Goal: Entertainment & Leisure: Browse casually

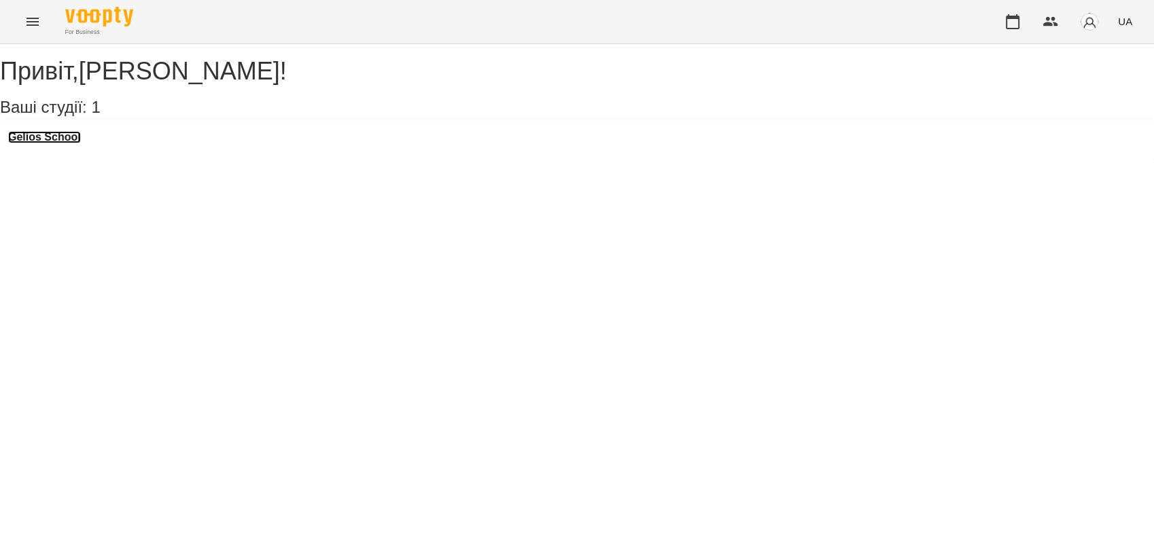
click at [63, 143] on h3 "Gelios School" at bounding box center [44, 137] width 73 height 12
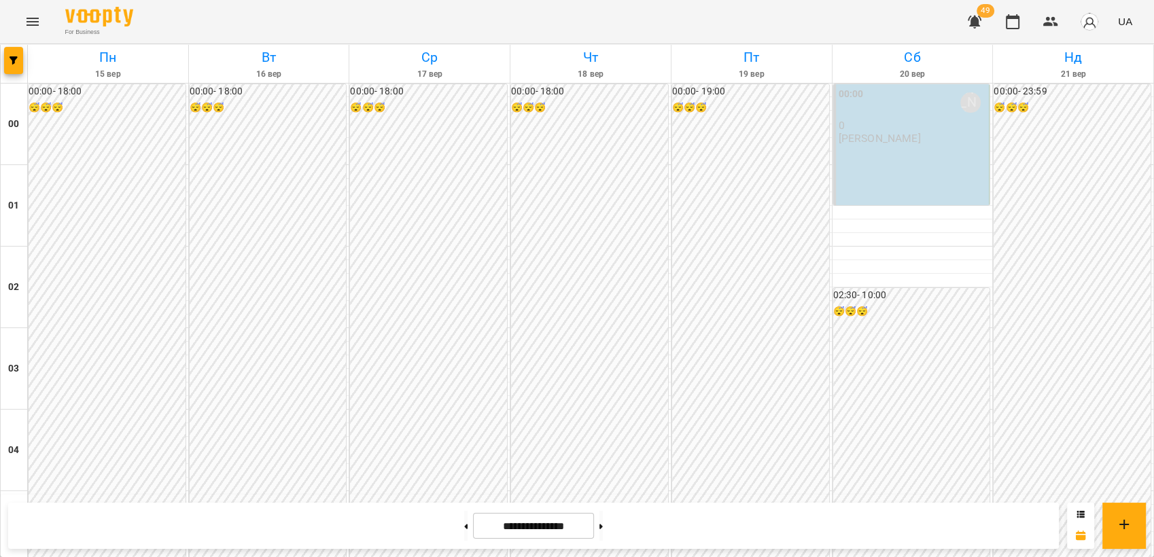
scroll to position [788, 0]
click at [34, 14] on icon "Menu" at bounding box center [32, 22] width 16 height 16
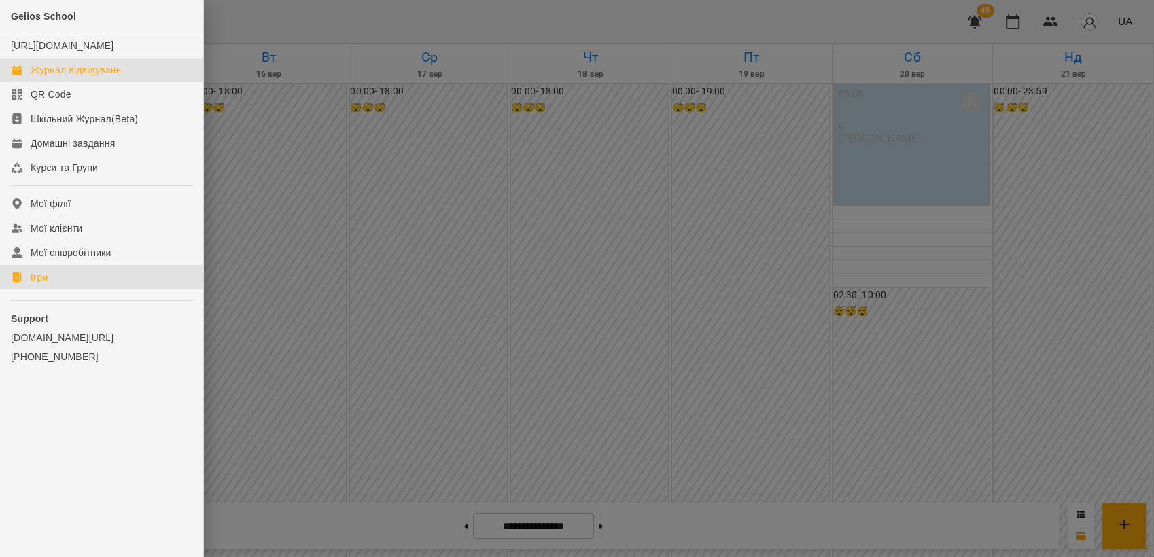
click at [40, 284] on div "Ігри" at bounding box center [39, 277] width 17 height 14
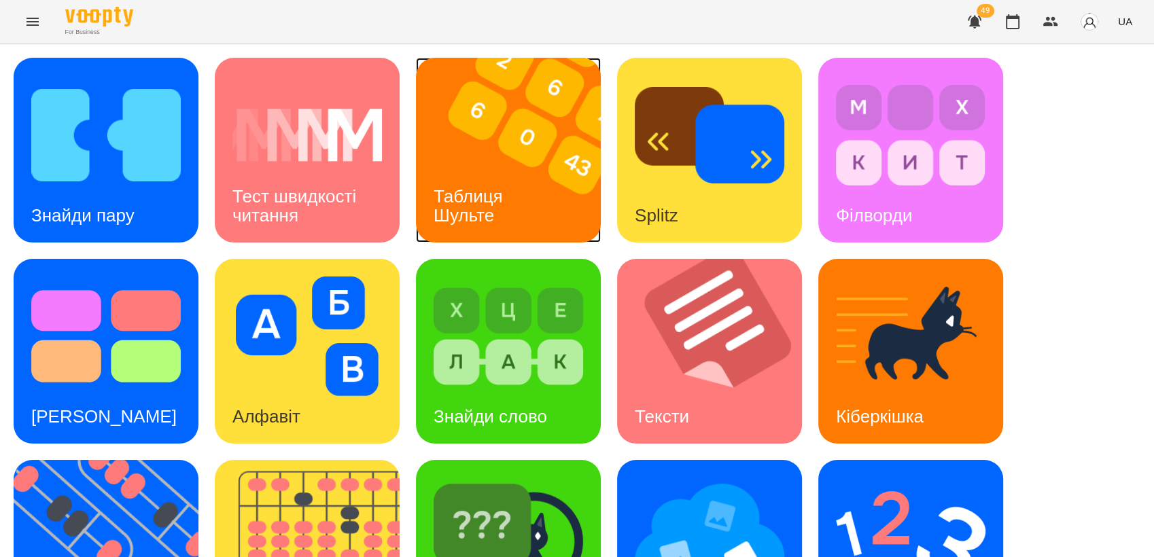
click at [462, 174] on div "Таблиця Шульте" at bounding box center [470, 206] width 109 height 73
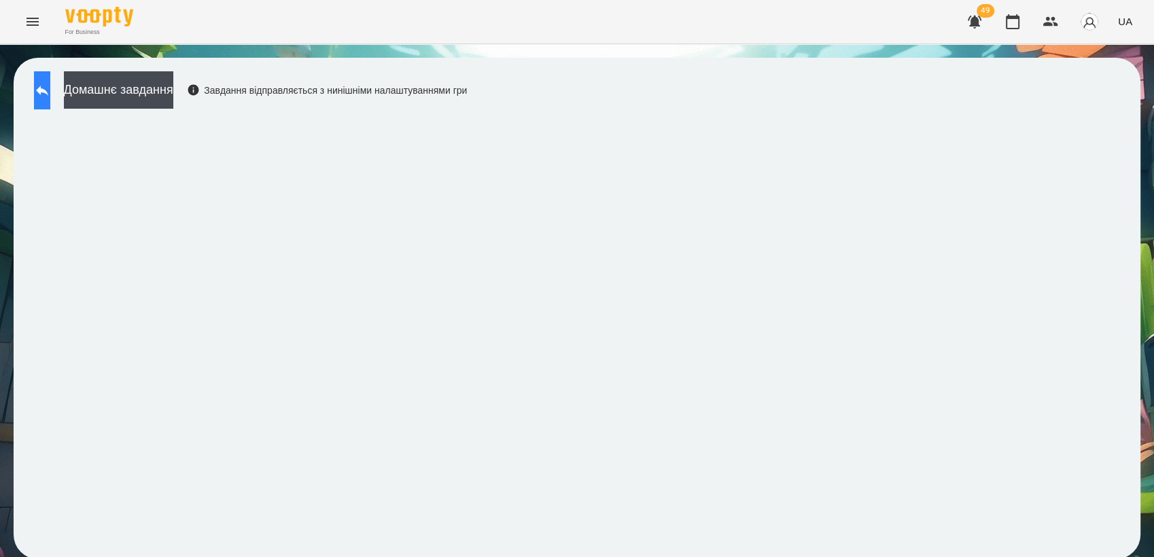
click at [46, 87] on button at bounding box center [42, 90] width 16 height 38
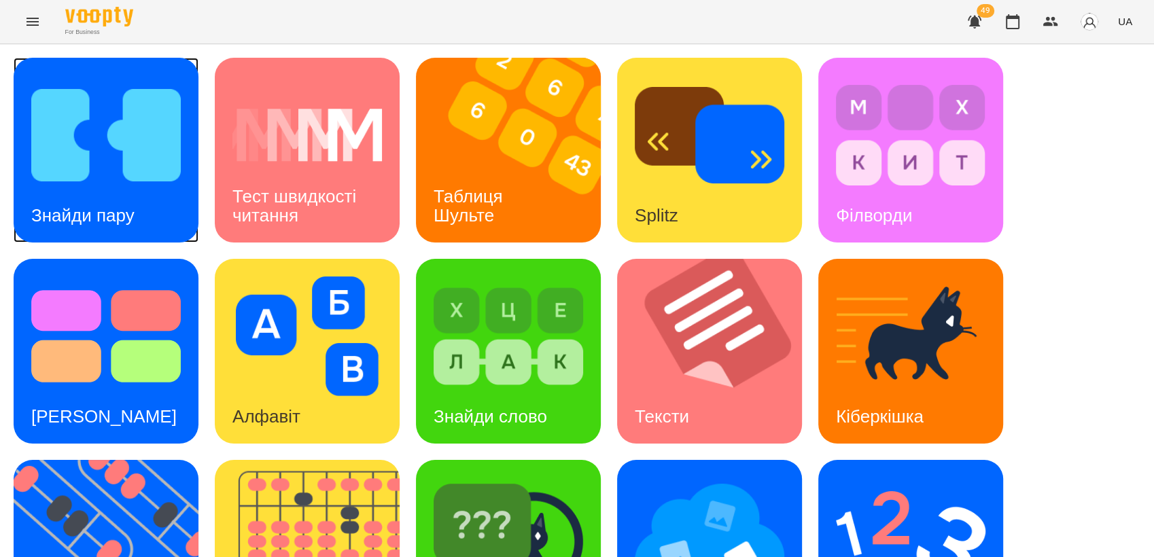
click at [132, 108] on img at bounding box center [106, 135] width 150 height 120
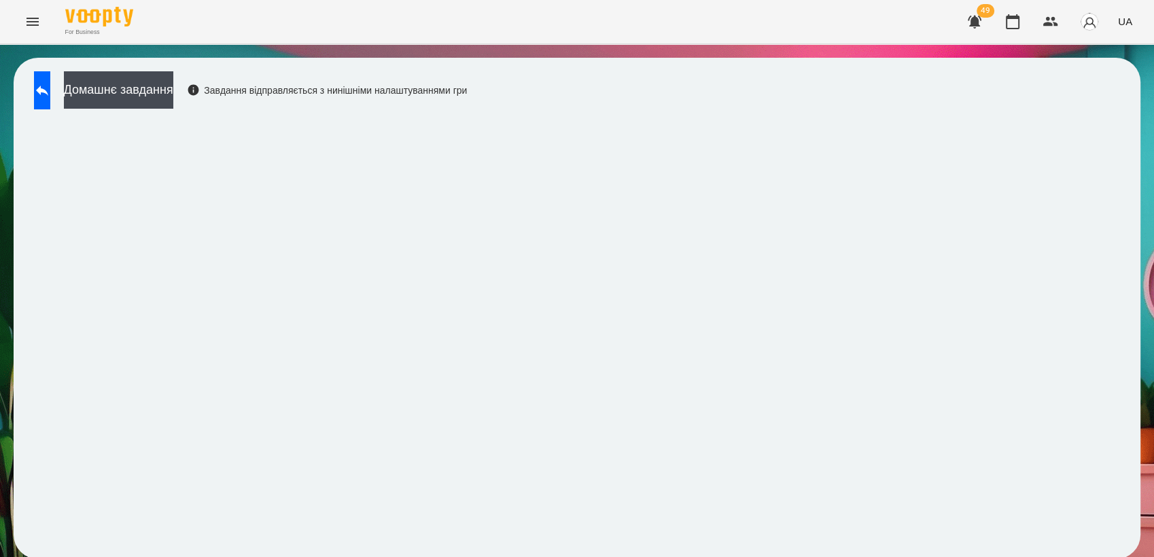
scroll to position [1, 0]
